Goal: Communication & Community: Share content

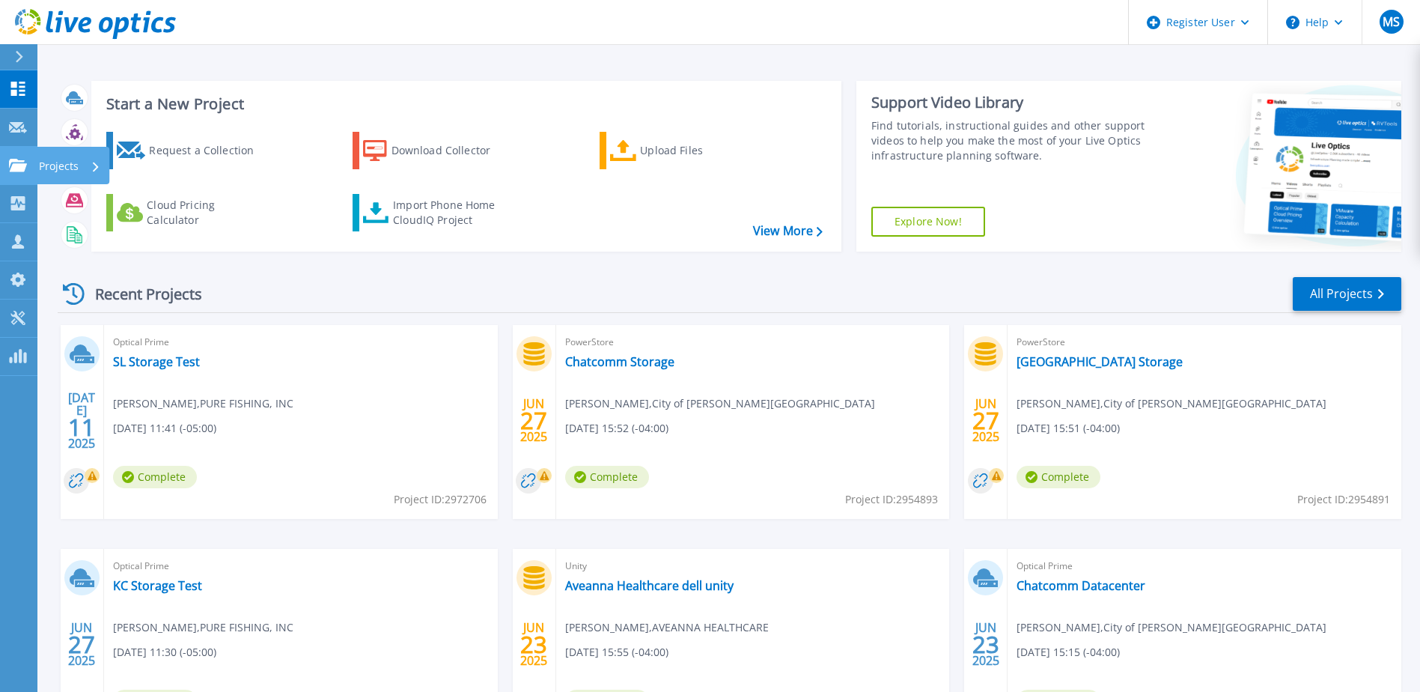
click at [50, 160] on p "Projects" at bounding box center [59, 166] width 40 height 39
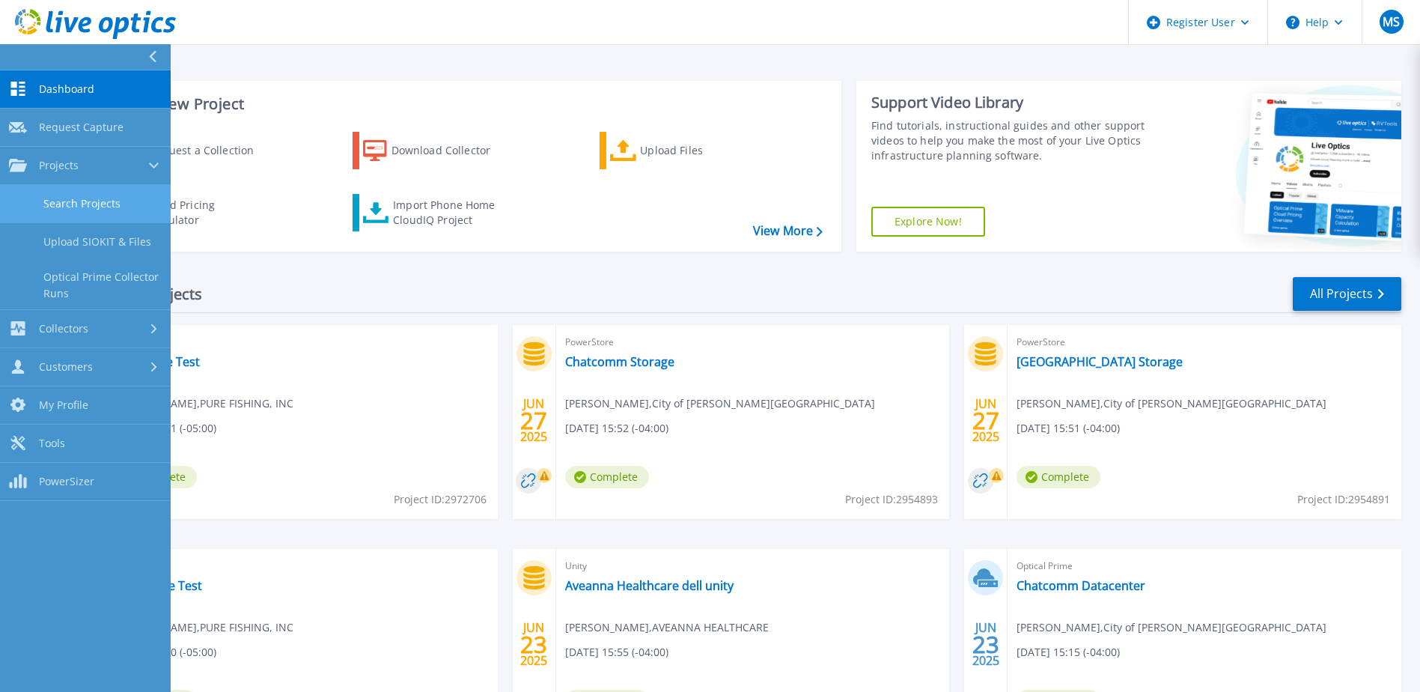
click at [67, 210] on link "Search Projects" at bounding box center [85, 204] width 171 height 38
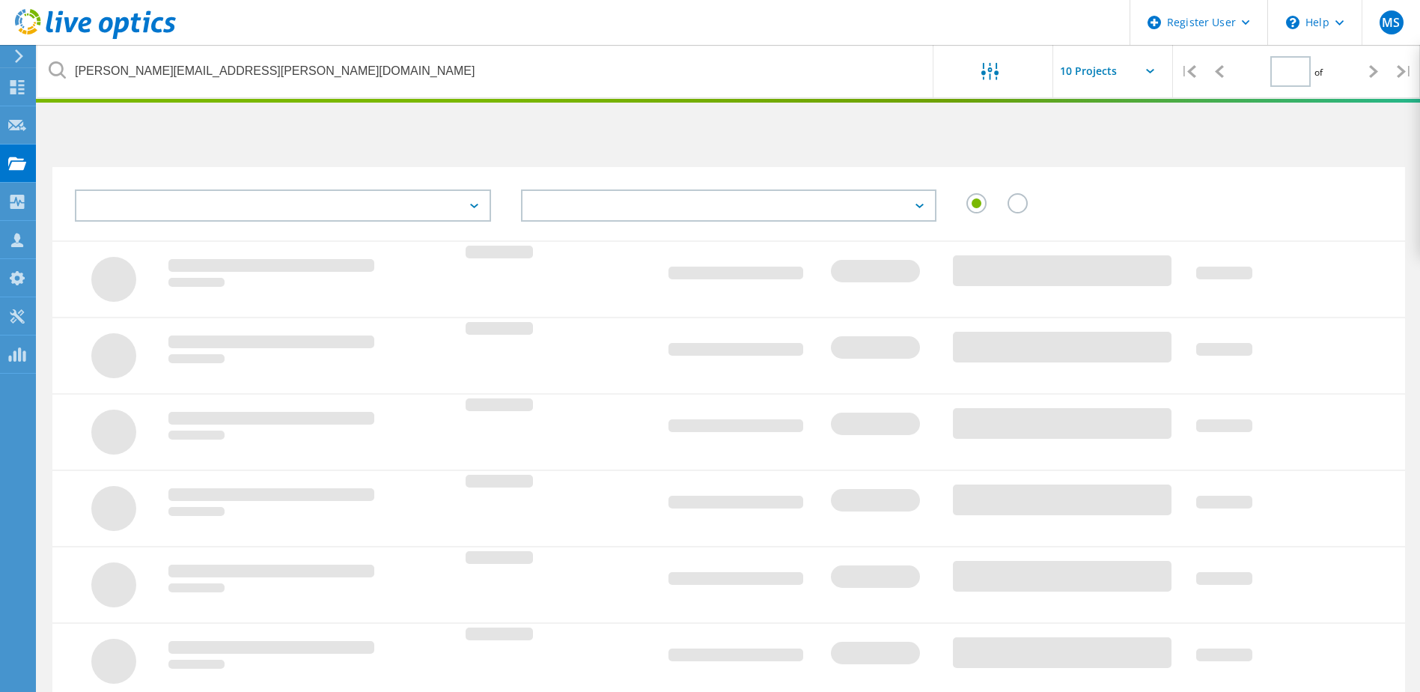
type input "1"
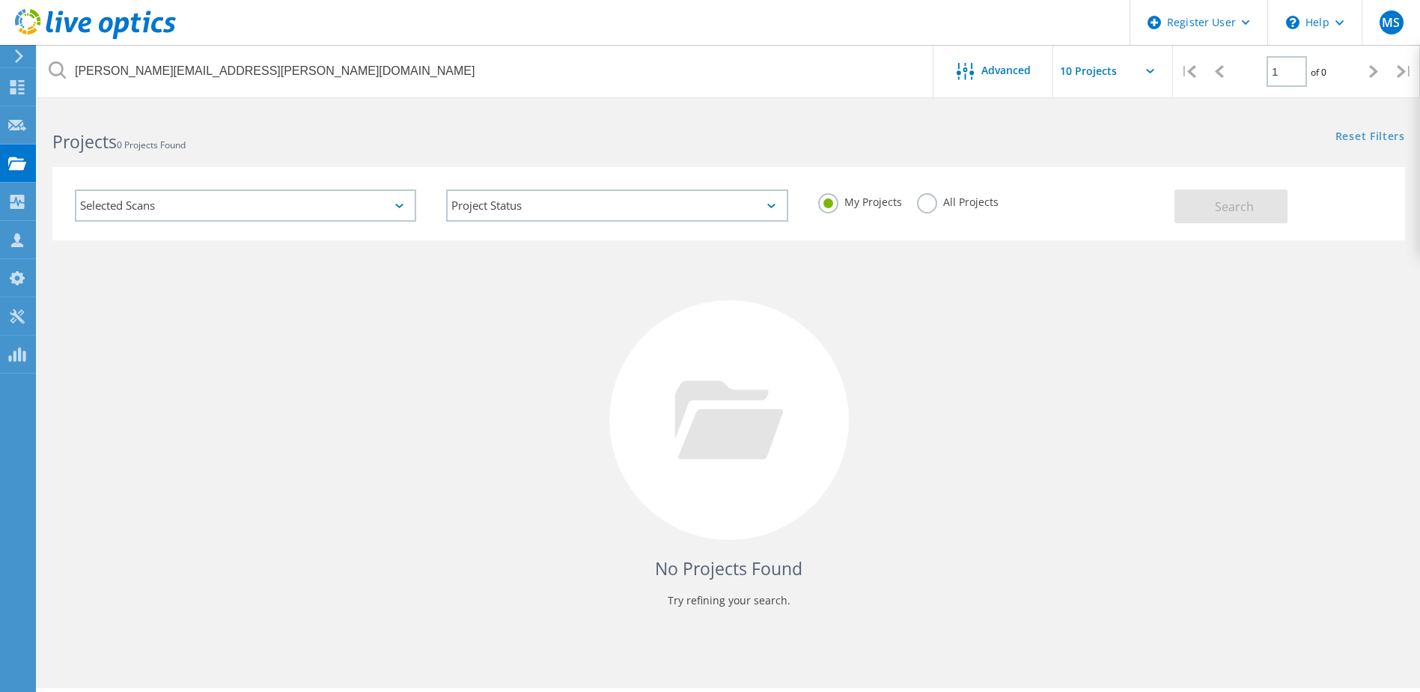
click at [926, 201] on label "All Projects" at bounding box center [958, 200] width 82 height 14
click at [0, 0] on input "All Projects" at bounding box center [0, 0] width 0 height 0
click at [1196, 206] on button "Search" at bounding box center [1230, 206] width 113 height 34
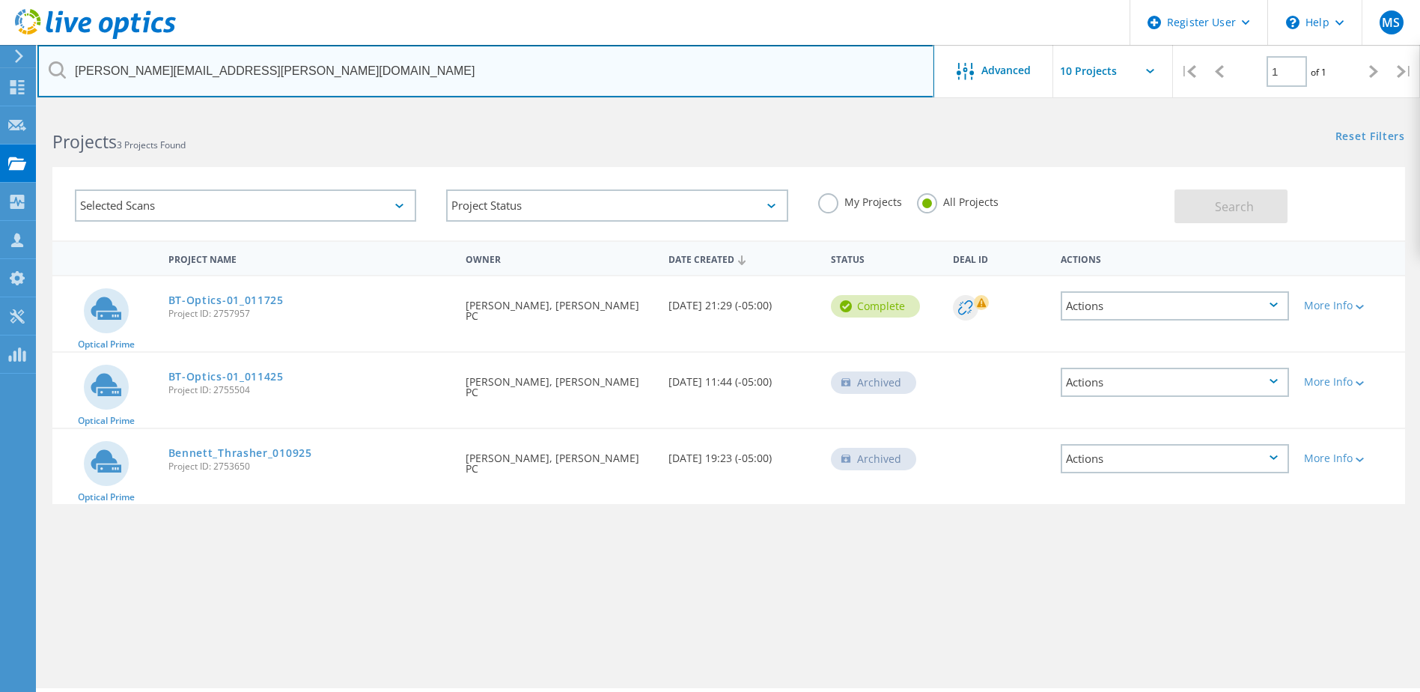
click at [235, 65] on input "courtney.edwards@btcpa.ne" at bounding box center [485, 71] width 897 height 52
drag, startPoint x: 248, startPoint y: 70, endPoint x: -3, endPoint y: 55, distance: 251.1
click at [0, 55] on html "Register User \n Help Explore Helpful Articles Contact Support MS Dell User Mic…" at bounding box center [710, 366] width 1420 height 733
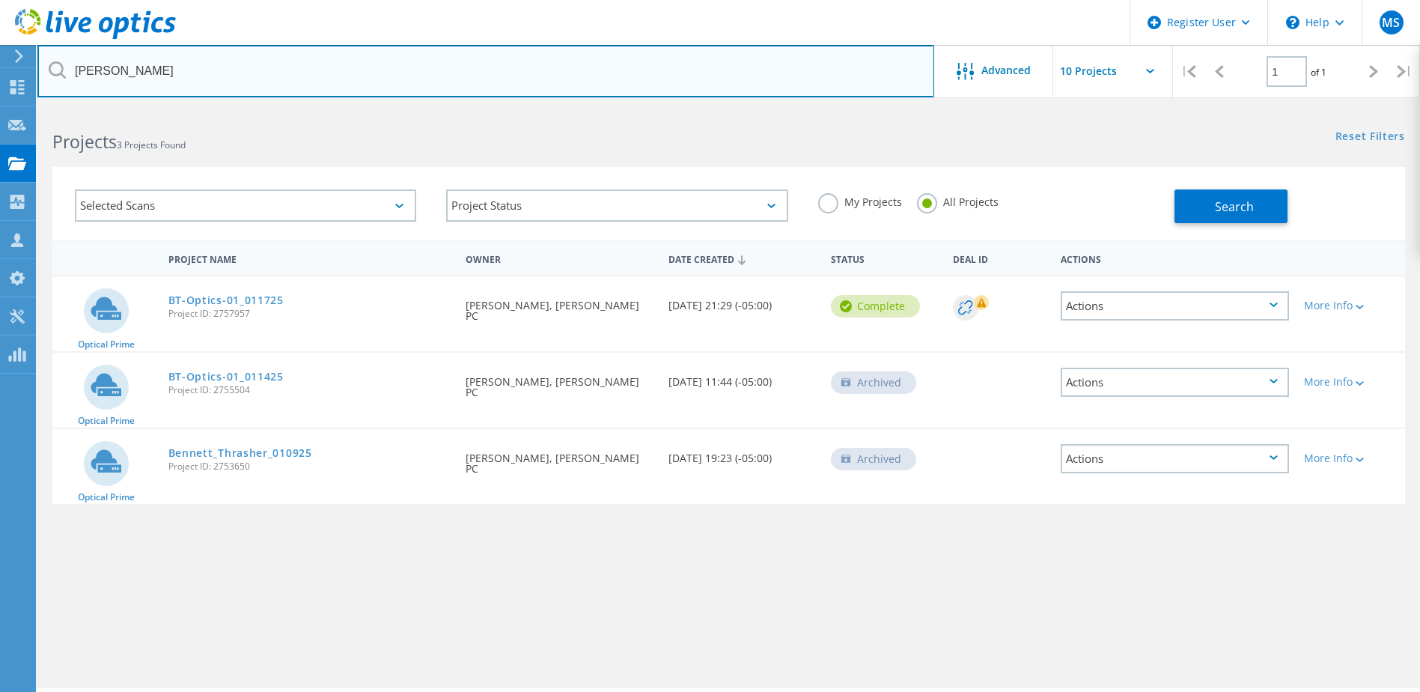
type input "barrow"
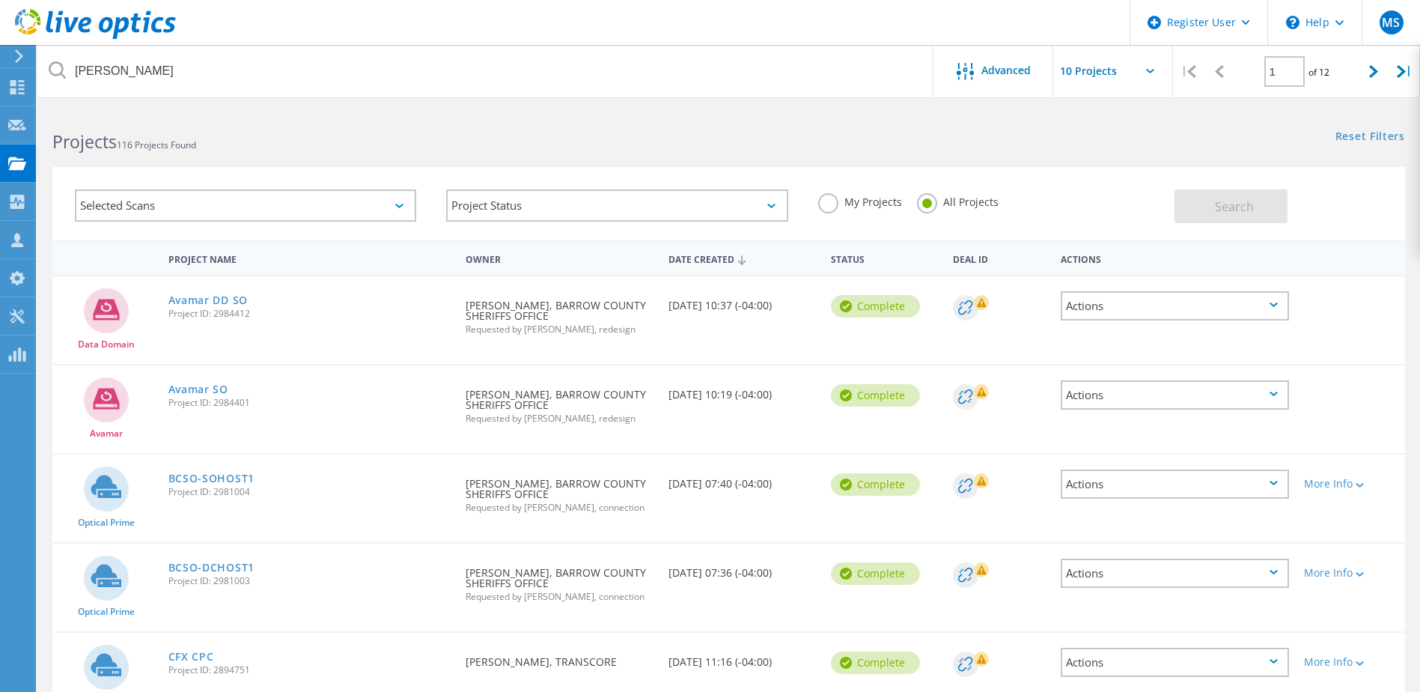
click at [536, 311] on div "Requested By Axel Burgos, BARROW COUNTY SHERIFFS OFFICE Requested by Greg Gokey…" at bounding box center [559, 312] width 203 height 73
click at [103, 311] on icon at bounding box center [107, 309] width 26 height 21
click at [1136, 305] on div "Actions" at bounding box center [1175, 305] width 228 height 29
click at [1111, 326] on div "Share" at bounding box center [1174, 328] width 225 height 23
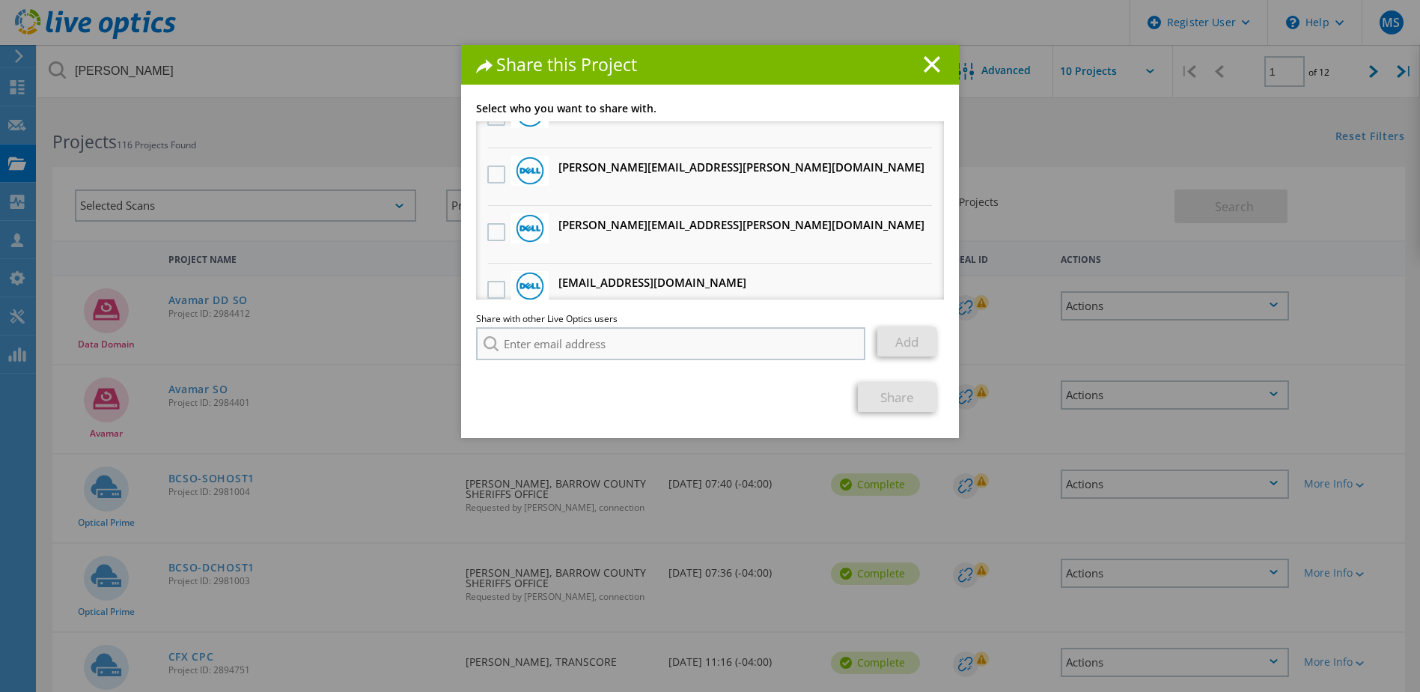
scroll to position [204, 0]
click at [533, 341] on input "search" at bounding box center [670, 343] width 389 height 33
click at [592, 343] on input "clay.turner" at bounding box center [670, 343] width 389 height 33
type input "clay.turner@dell.com"
click at [629, 388] on div "Share" at bounding box center [710, 396] width 468 height 29
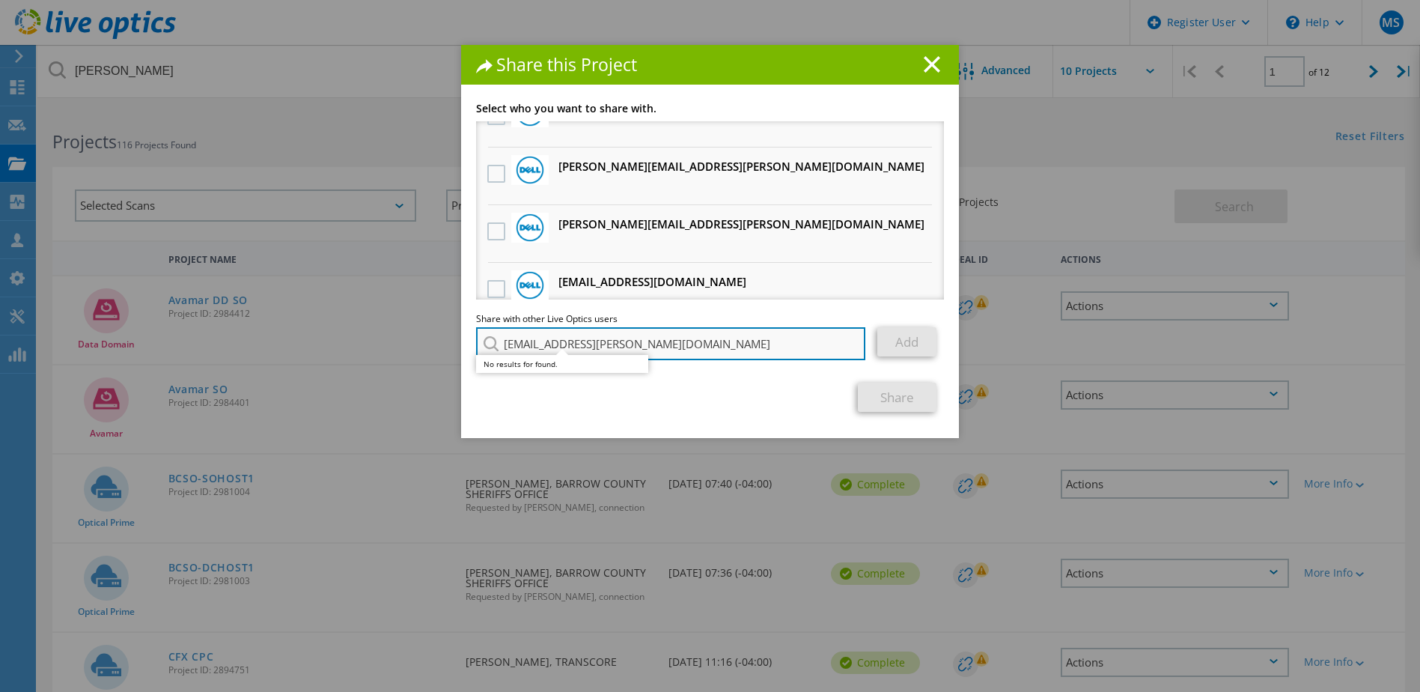
click at [663, 341] on input "clay.turner@dell.com" at bounding box center [670, 343] width 389 height 33
drag, startPoint x: 663, startPoint y: 341, endPoint x: 416, endPoint y: 325, distance: 247.5
click at [416, 325] on div "Share this Project Link other users to this project Changes can be overwritten …" at bounding box center [710, 368] width 1420 height 647
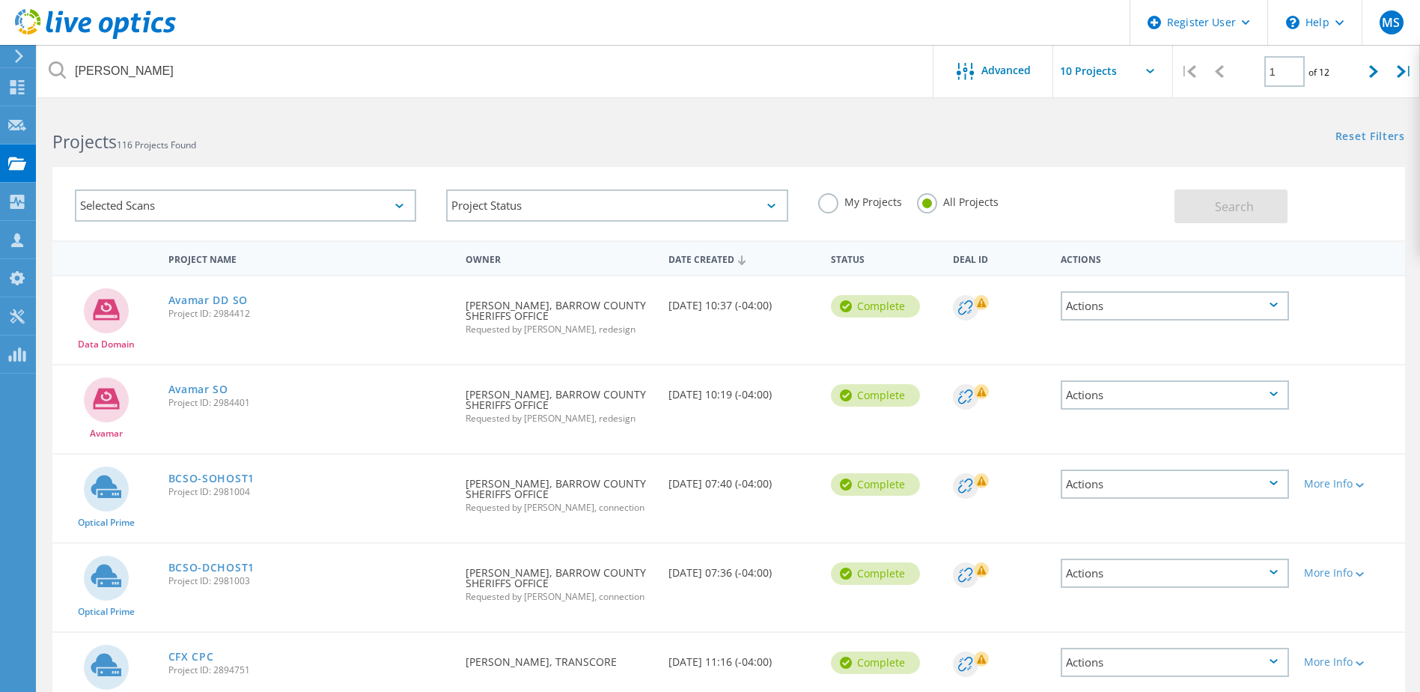
click at [1114, 311] on div "Actions" at bounding box center [1175, 305] width 228 height 29
click at [1104, 329] on div "Share" at bounding box center [1174, 328] width 225 height 23
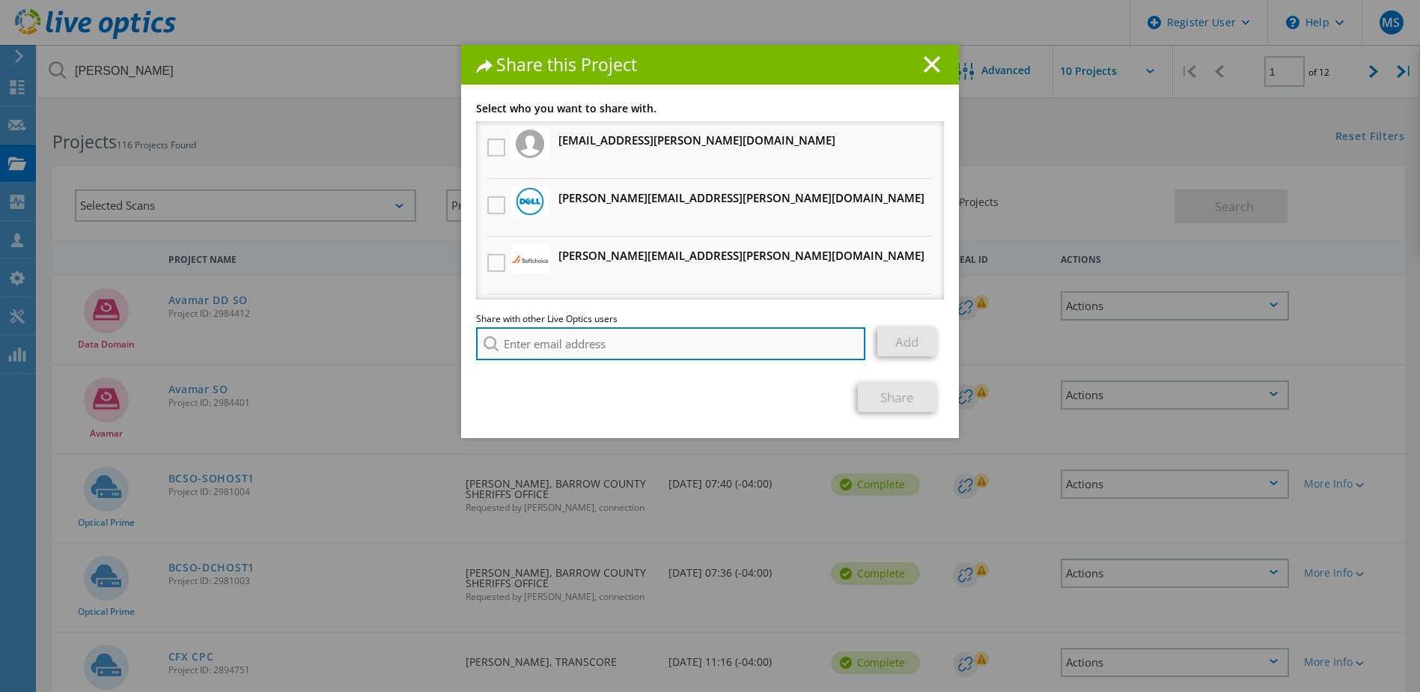
click at [647, 347] on input "search" at bounding box center [670, 343] width 389 height 33
type input "c"
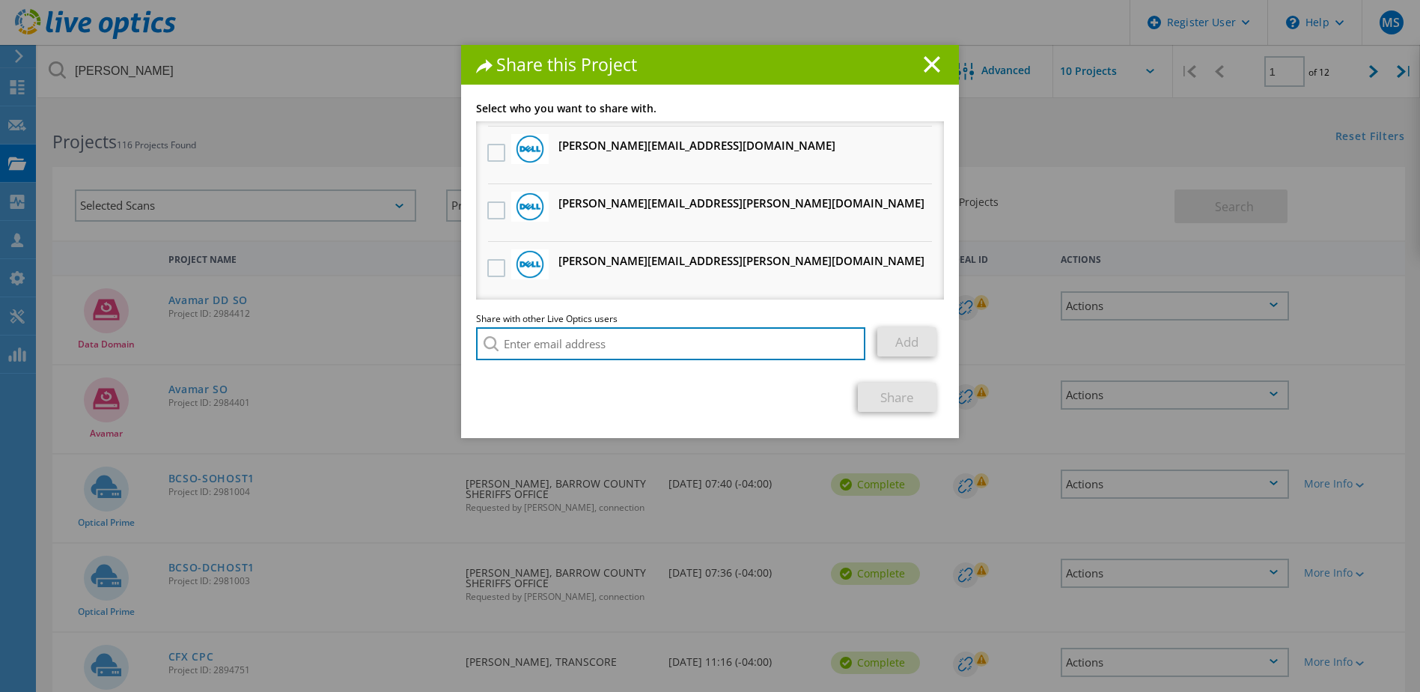
scroll to position [0, 0]
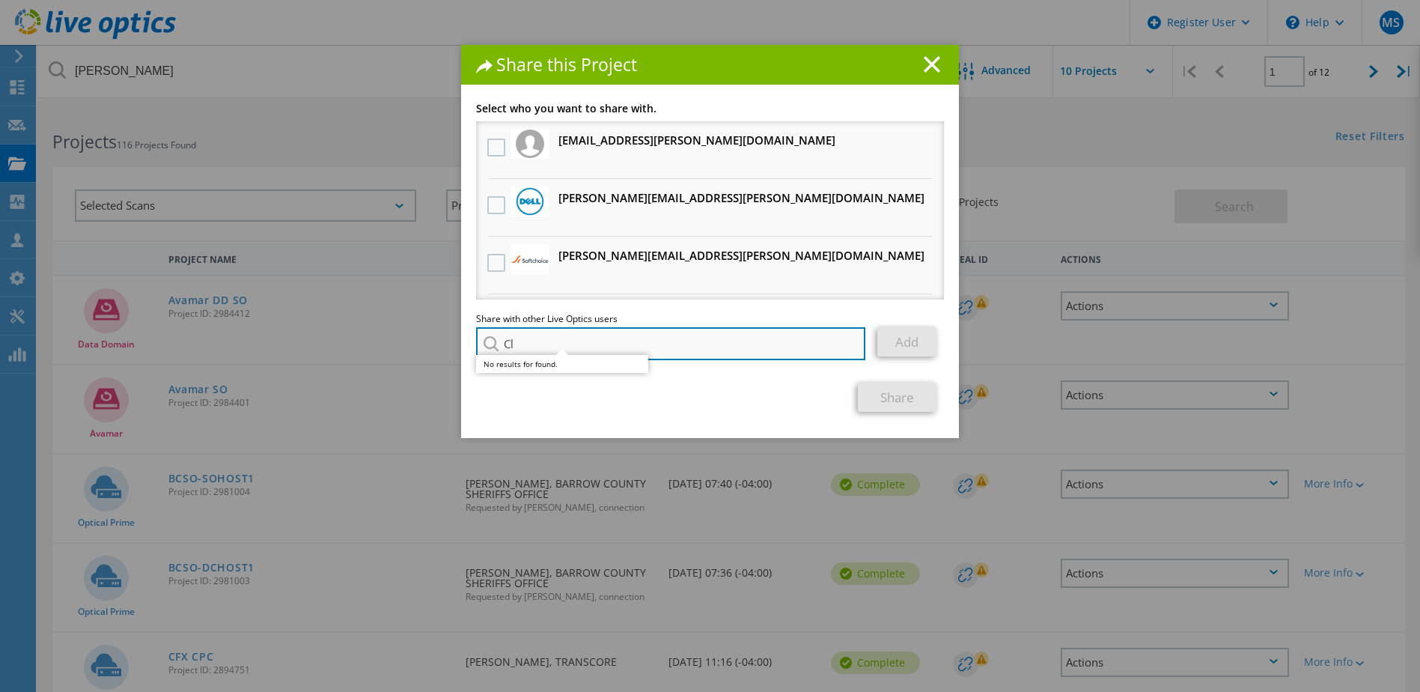
type input "C"
type input "G"
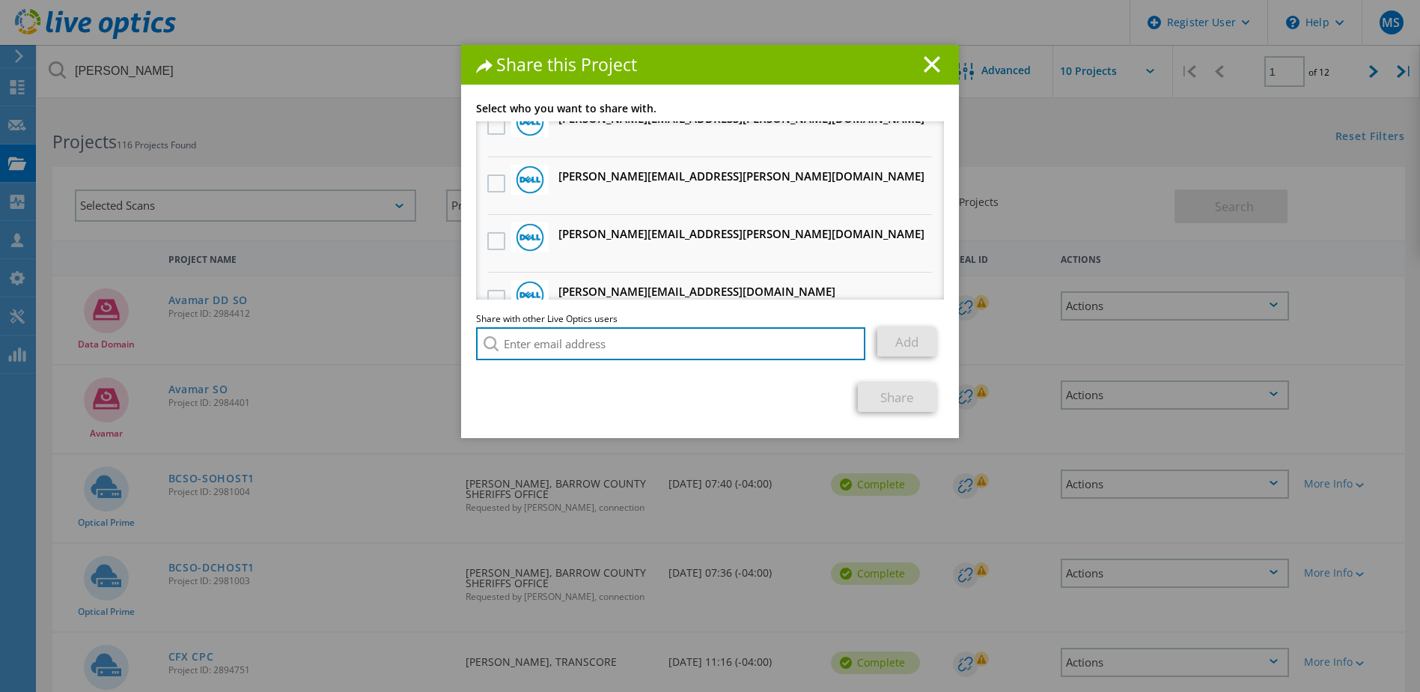
scroll to position [686, 0]
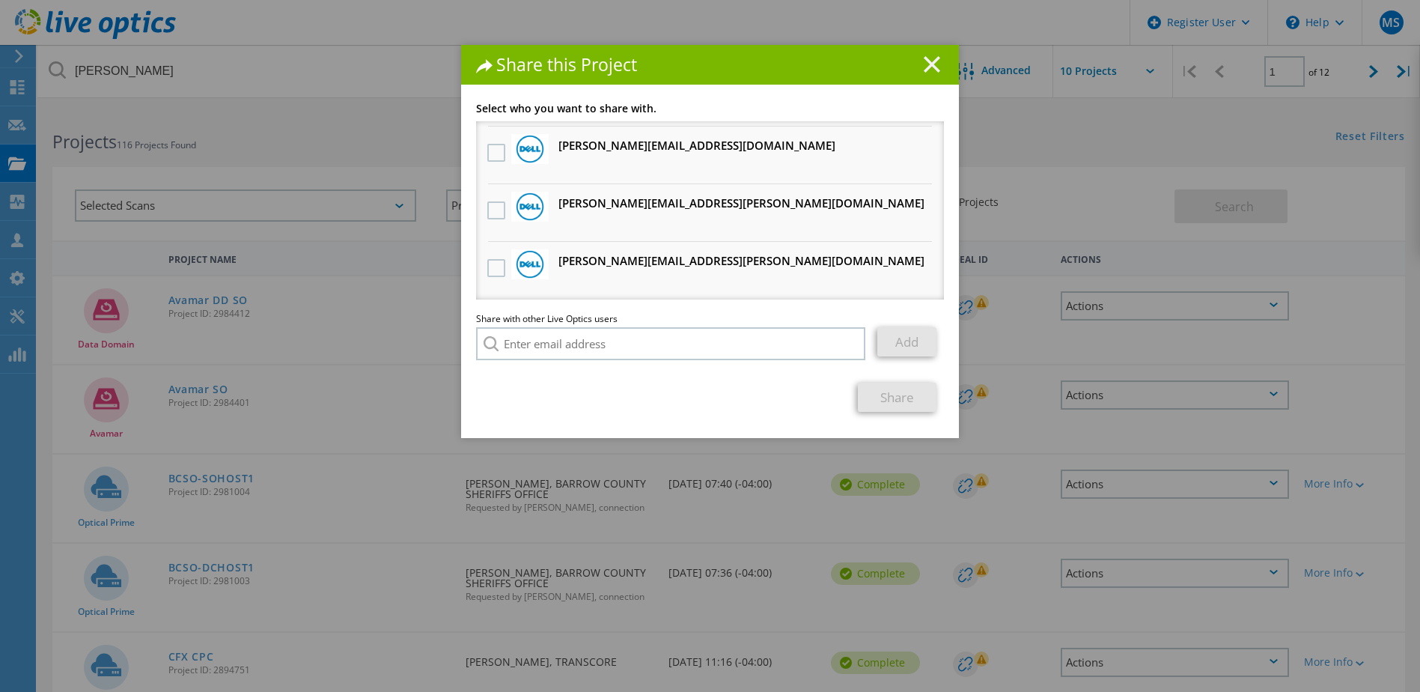
click at [930, 61] on line at bounding box center [931, 64] width 15 height 15
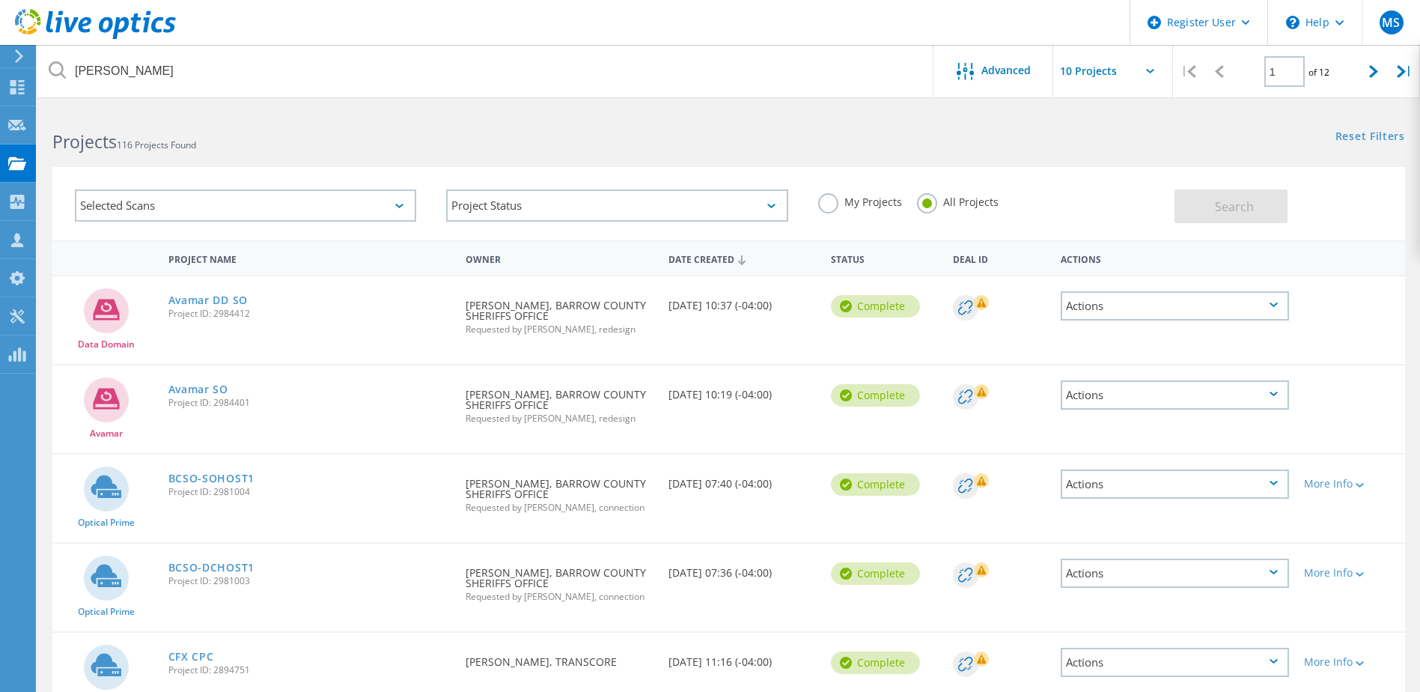
click at [1071, 299] on div "Actions" at bounding box center [1175, 305] width 228 height 29
click at [1025, 307] on div at bounding box center [1000, 307] width 94 height 25
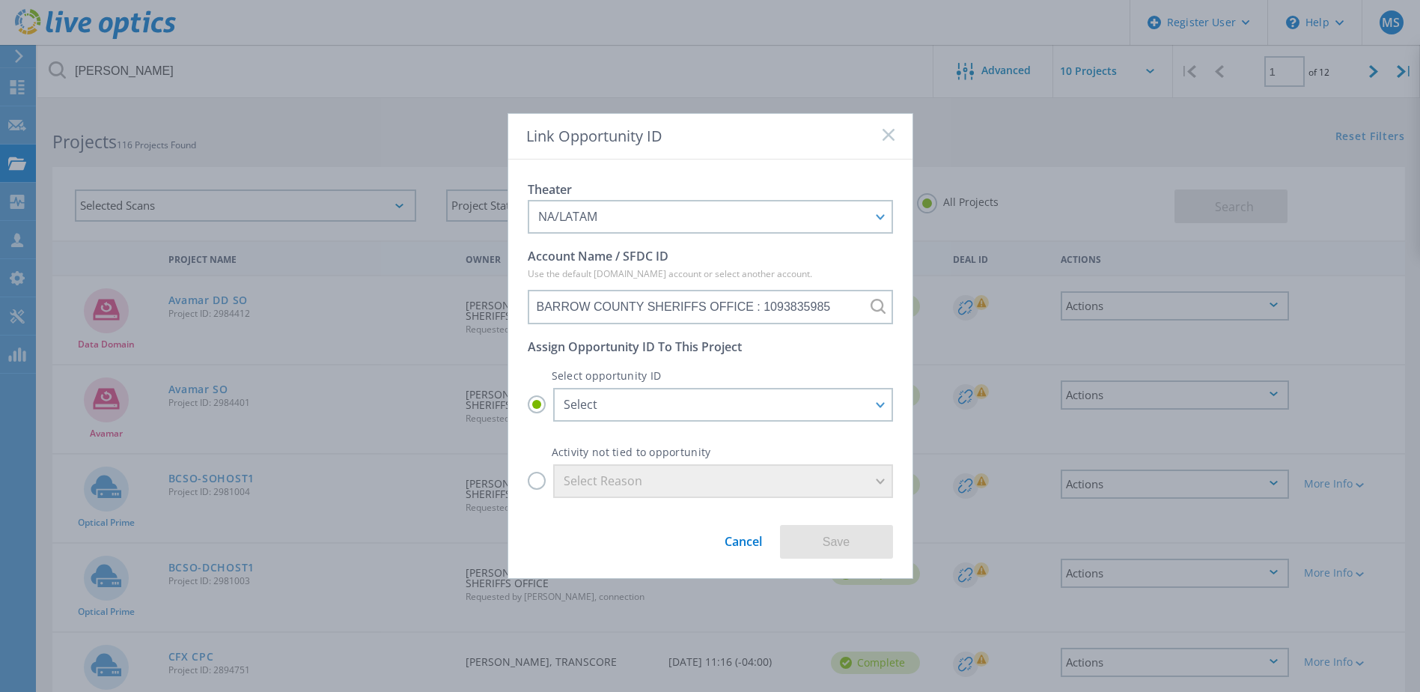
click at [883, 135] on icon at bounding box center [888, 135] width 12 height 12
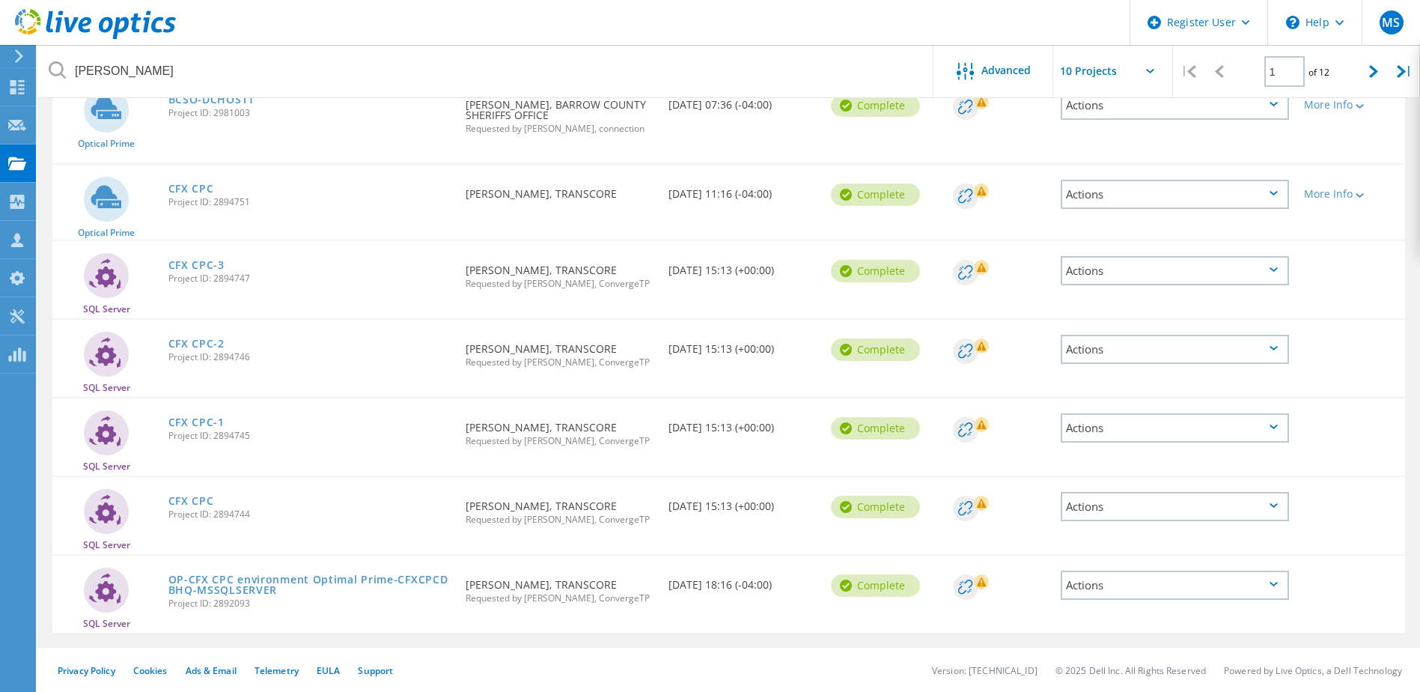
scroll to position [469, 0]
